Goal: Check status: Check status

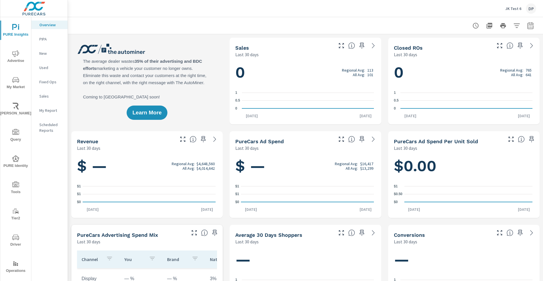
scroll to position [0, 0]
click at [14, 267] on span "Operations" at bounding box center [15, 267] width 27 height 14
